Goal: Information Seeking & Learning: Learn about a topic

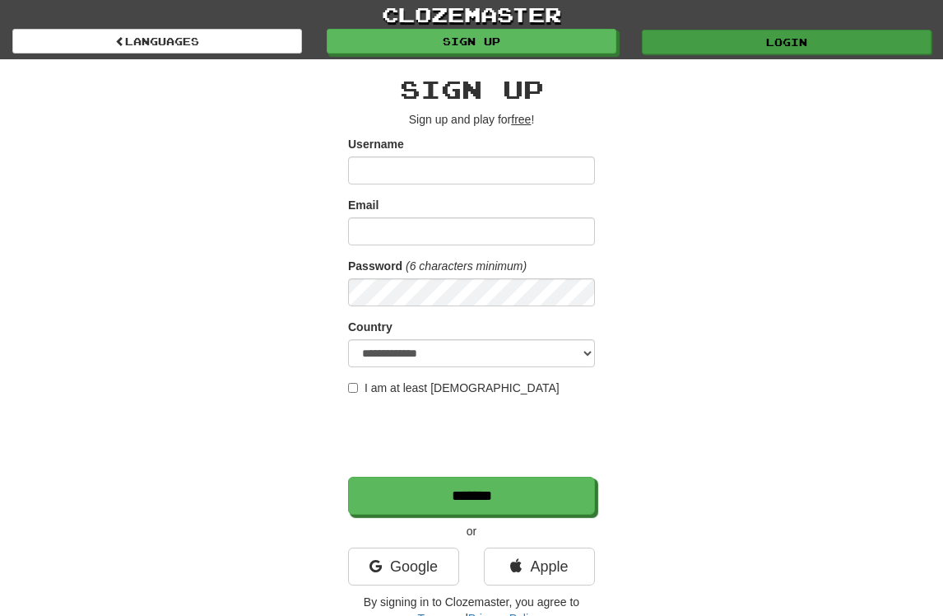
click at [729, 40] on link "Login" at bounding box center [787, 42] width 290 height 25
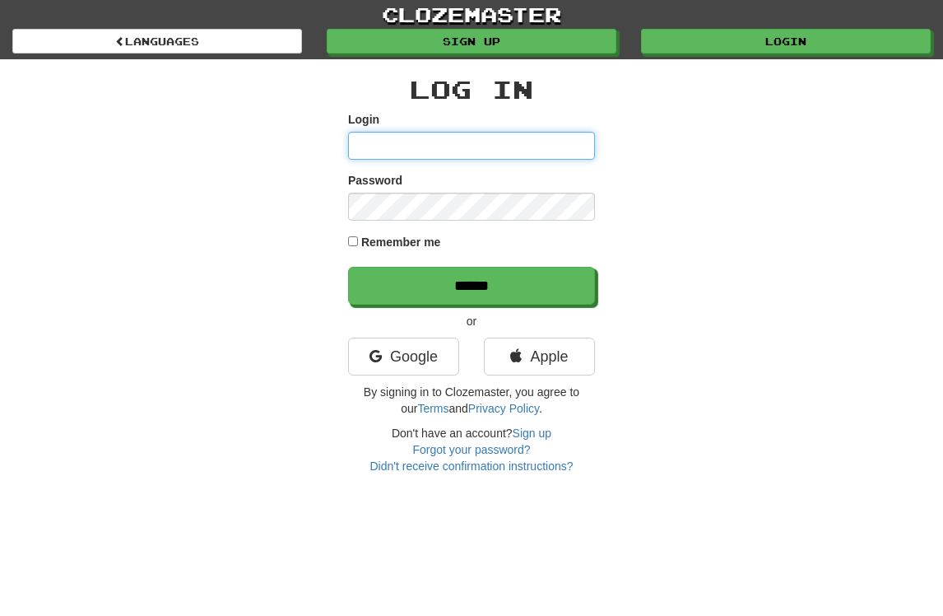
type input "**********"
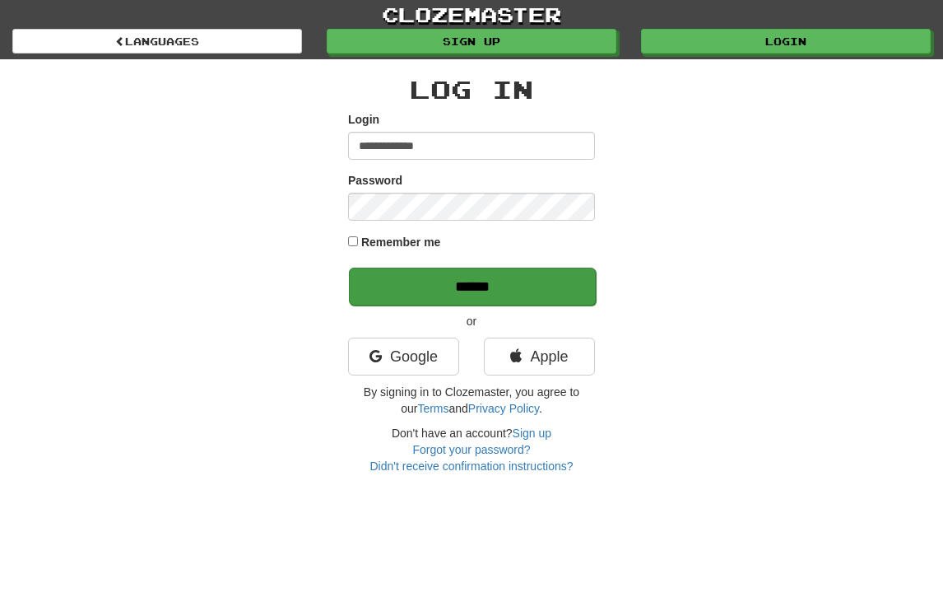
click at [472, 300] on input "******" at bounding box center [472, 286] width 247 height 38
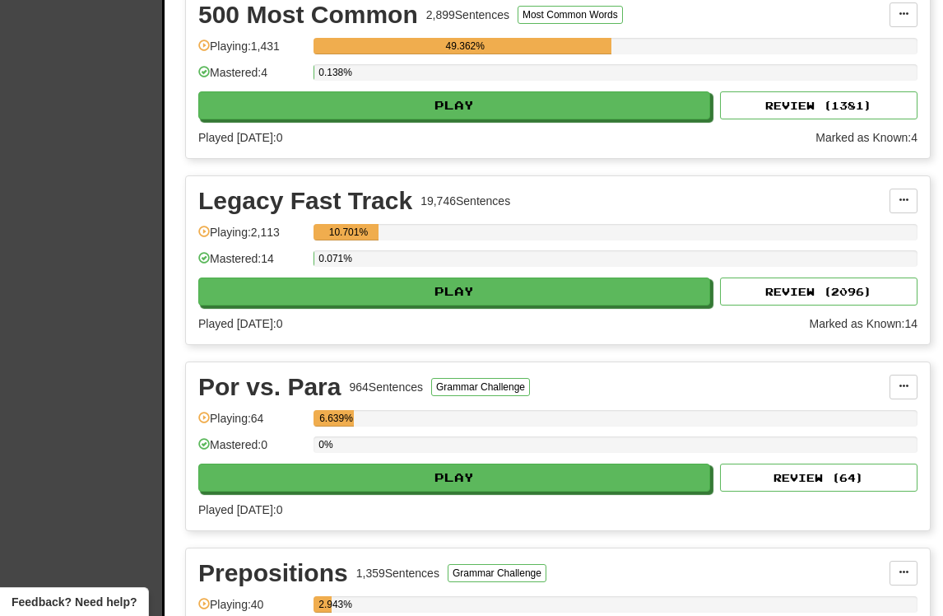
scroll to position [595, 0]
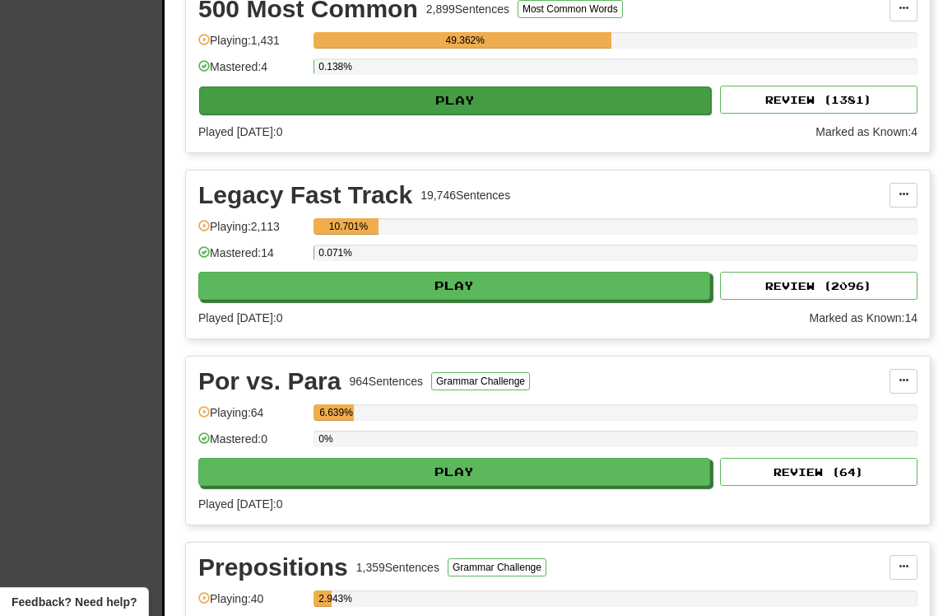
click at [462, 114] on button "Play" at bounding box center [455, 100] width 512 height 28
select select "**"
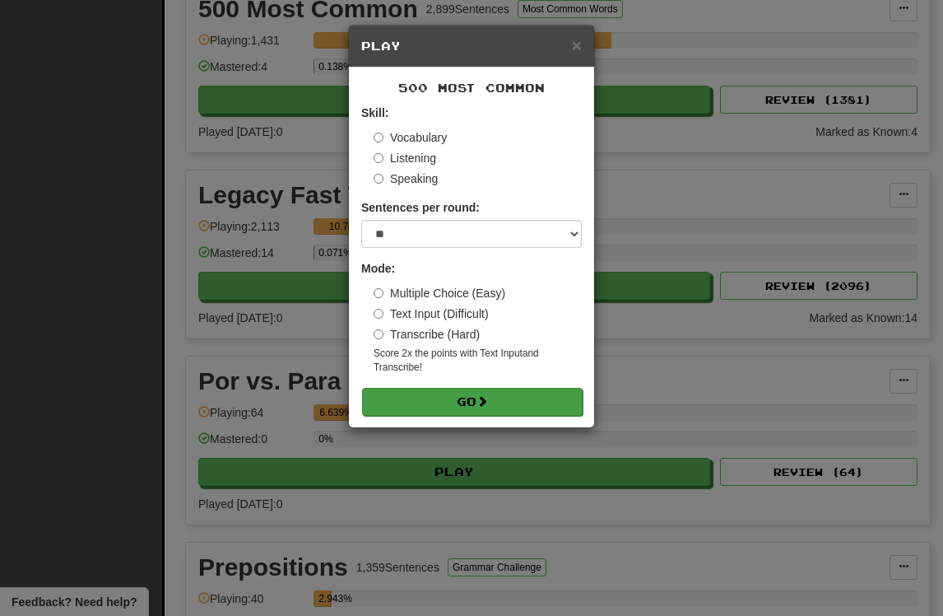
click at [450, 416] on button "Go" at bounding box center [472, 402] width 221 height 28
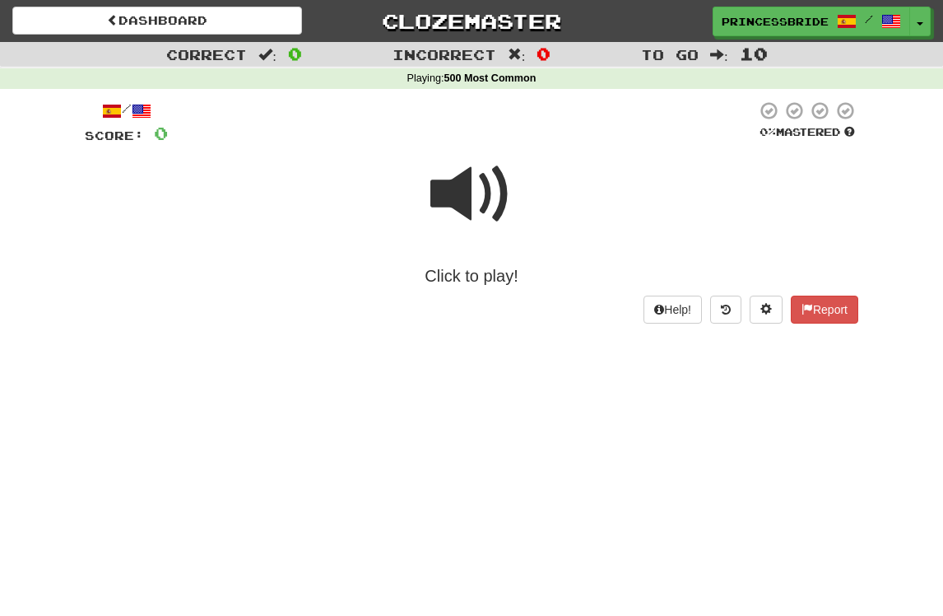
click at [461, 211] on span at bounding box center [471, 194] width 82 height 82
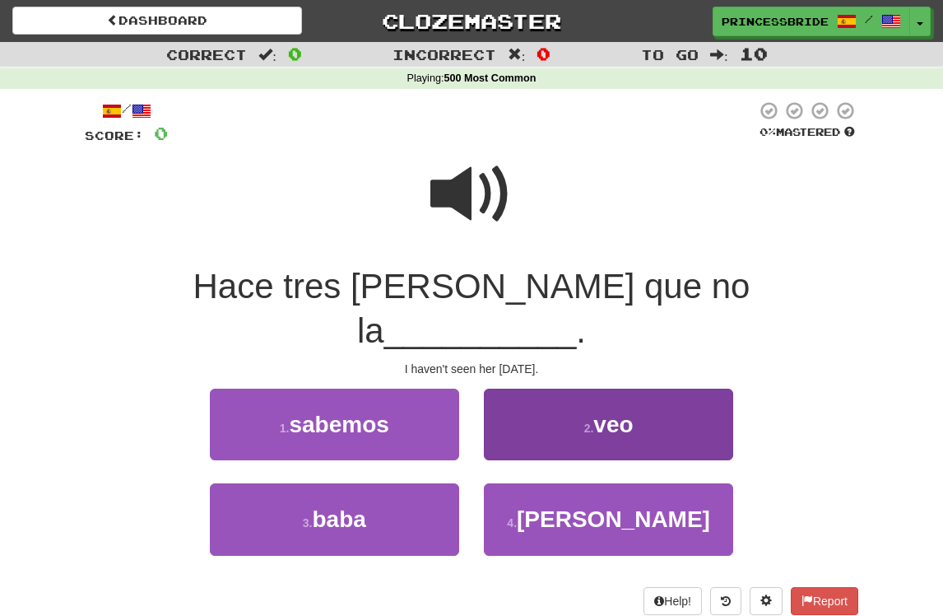
click at [543, 404] on button "2 . veo" at bounding box center [608, 424] width 249 height 72
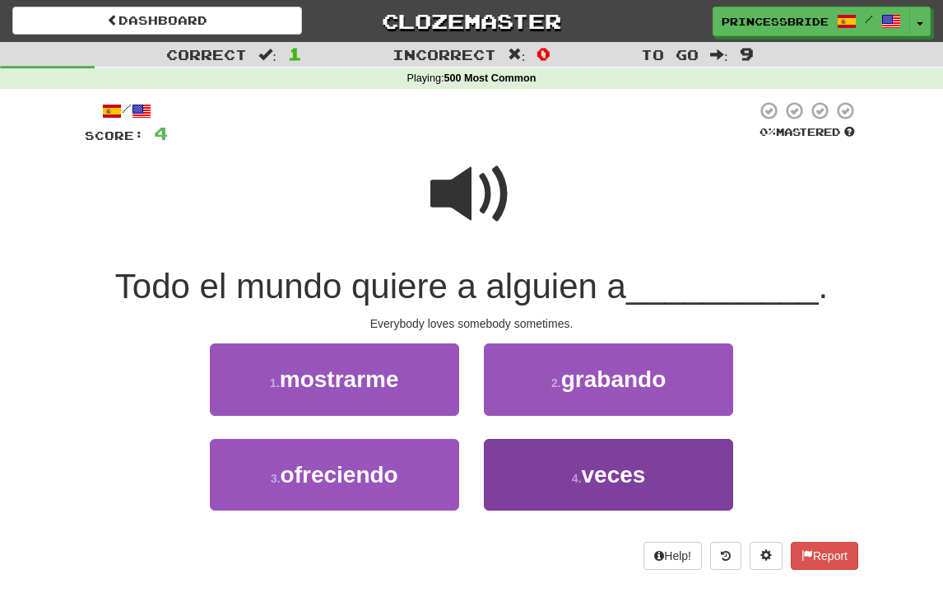
click at [551, 506] on button "4 . veces" at bounding box center [608, 475] width 249 height 72
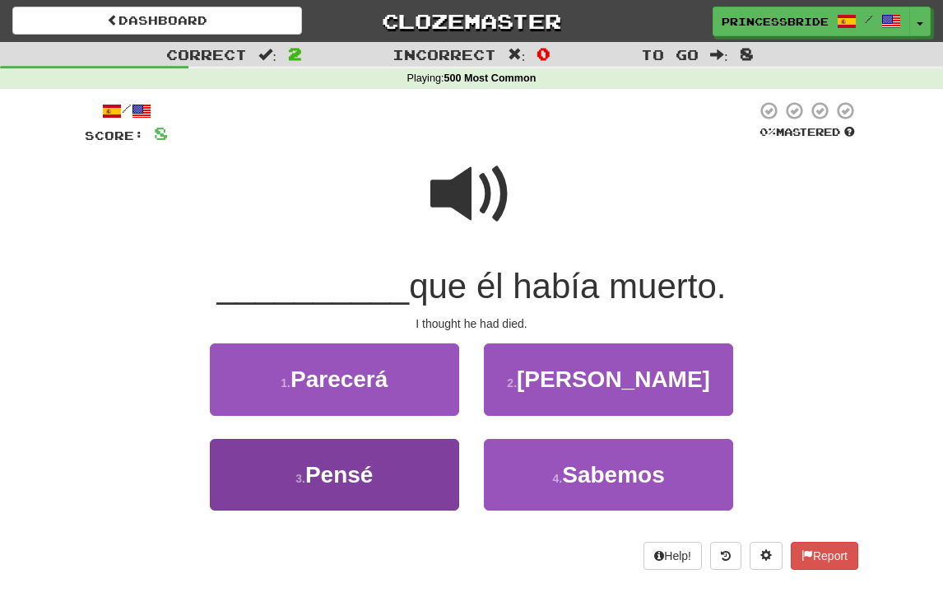
click at [258, 510] on button "3 . Pensé" at bounding box center [334, 475] width 249 height 72
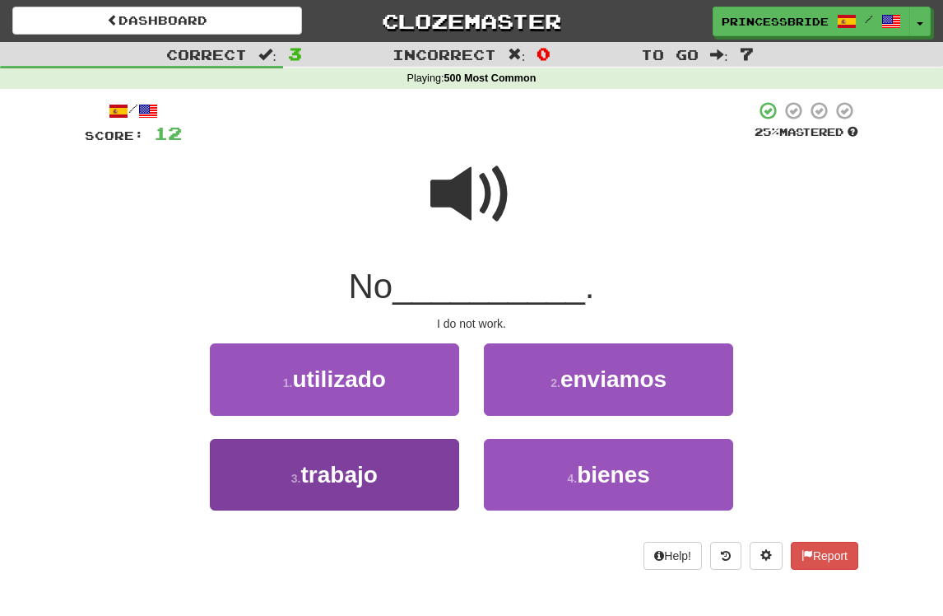
click at [263, 492] on button "3 . trabajo" at bounding box center [334, 475] width 249 height 72
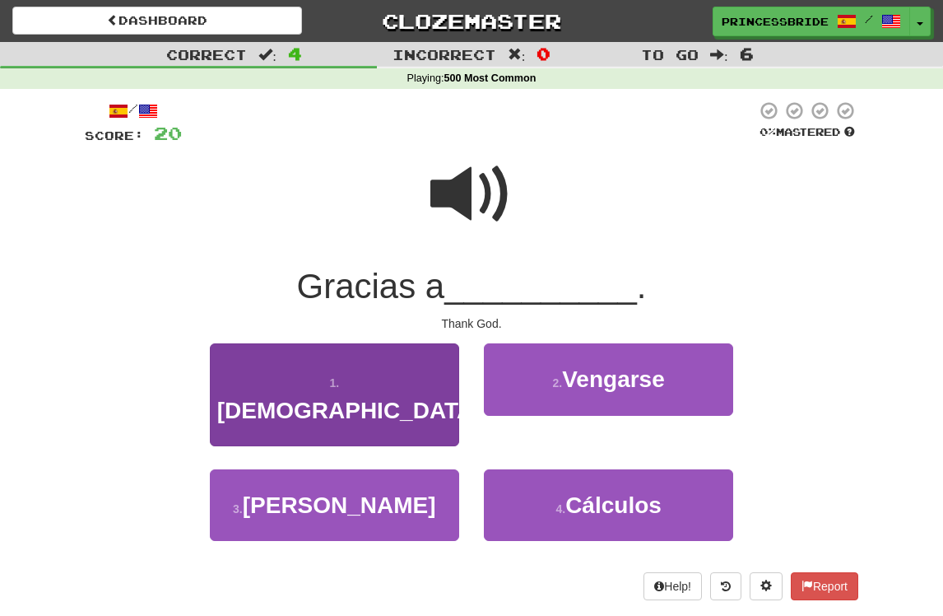
click at [258, 401] on button "1 . Dios" at bounding box center [334, 394] width 249 height 103
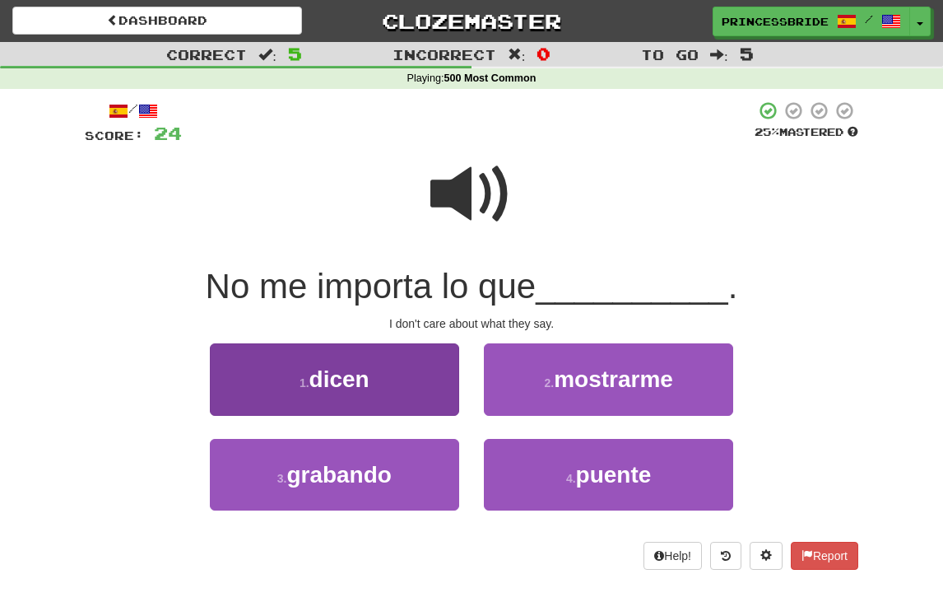
click at [253, 398] on button "1 . dicen" at bounding box center [334, 379] width 249 height 72
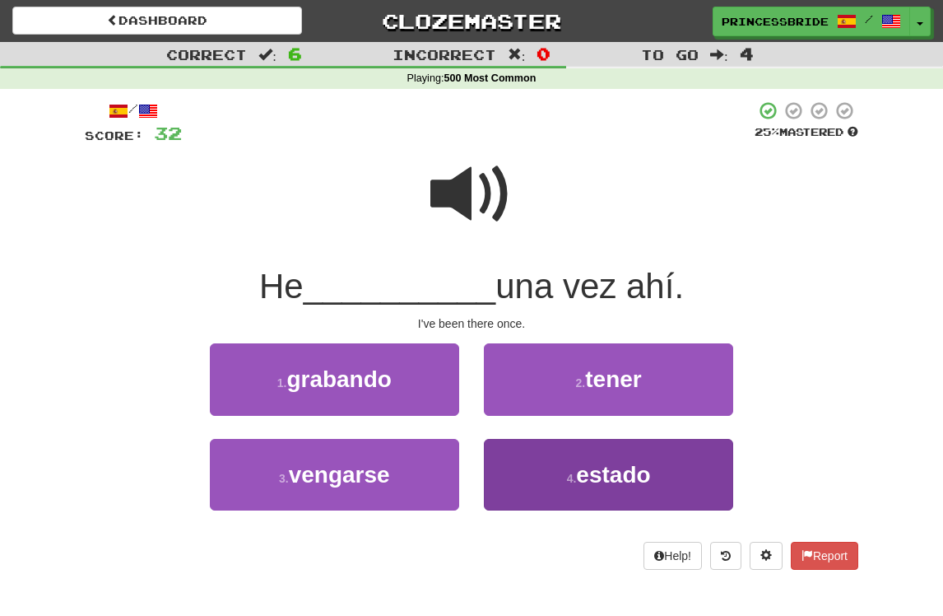
click at [548, 495] on button "4 . estado" at bounding box center [608, 475] width 249 height 72
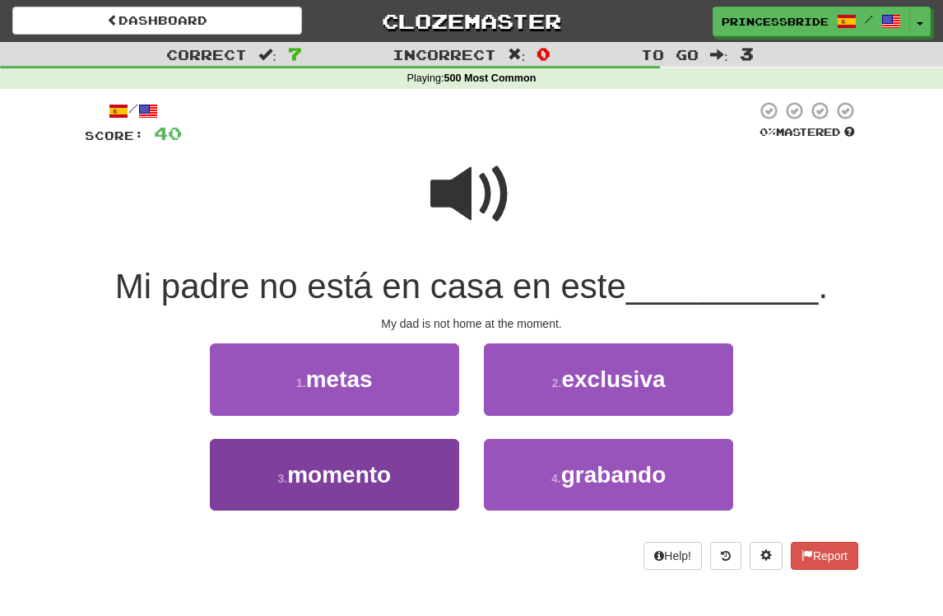
click at [262, 494] on button "3 . momento" at bounding box center [334, 475] width 249 height 72
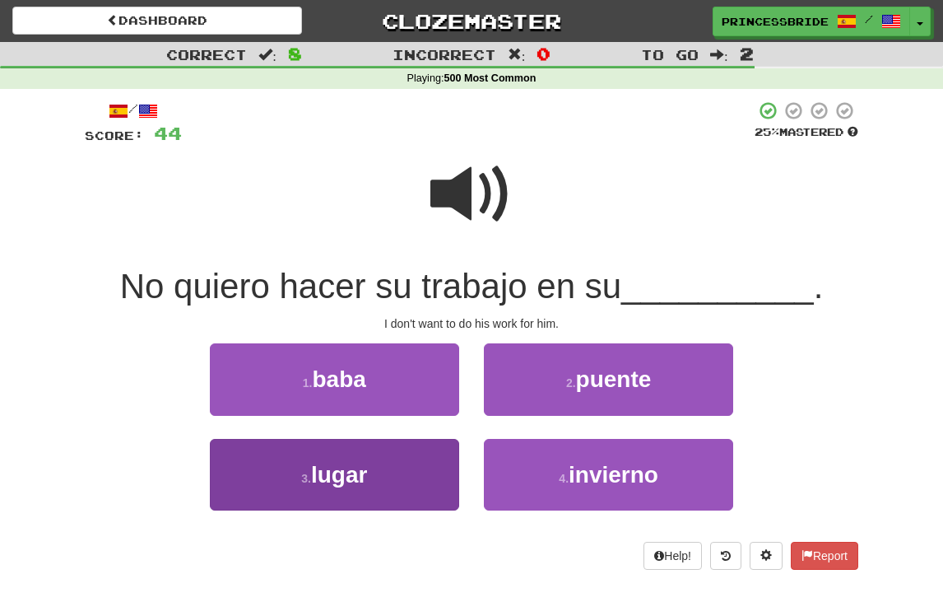
click at [262, 496] on button "3 . lugar" at bounding box center [334, 475] width 249 height 72
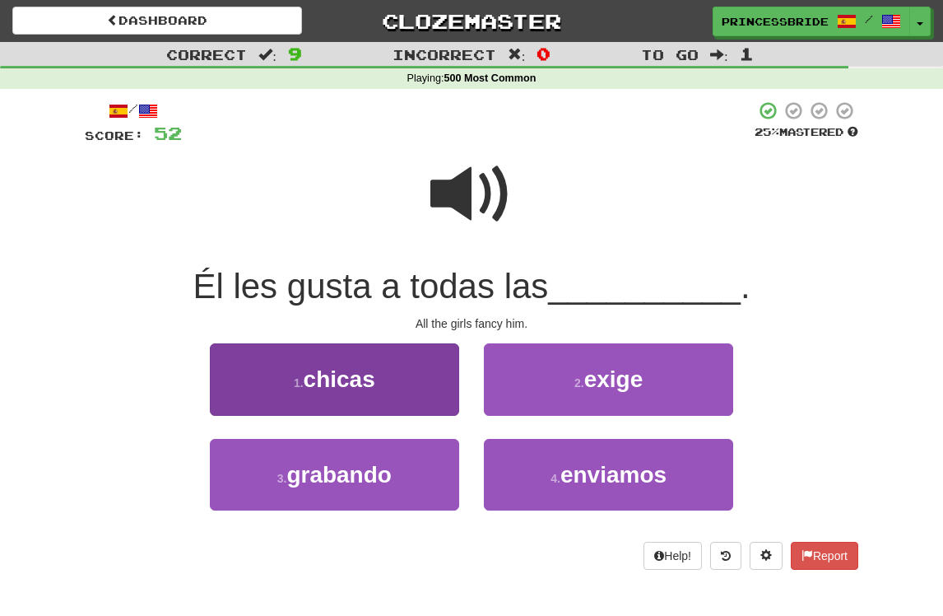
click at [246, 407] on button "1 . chicas" at bounding box center [334, 379] width 249 height 72
